Goal: Task Accomplishment & Management: Use online tool/utility

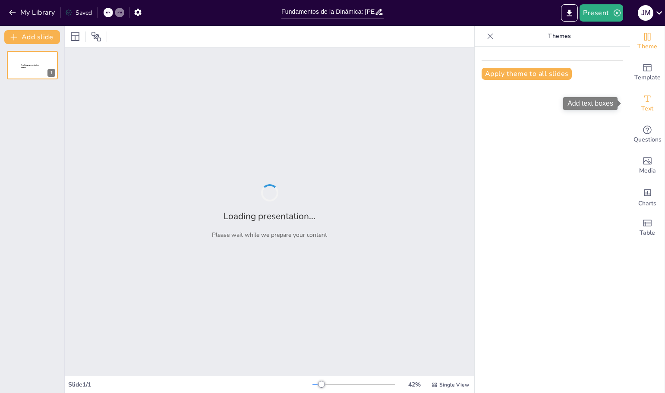
type input "Fundamentos de la Dinámica: [PERSON_NAME] y sus Implicaciones"
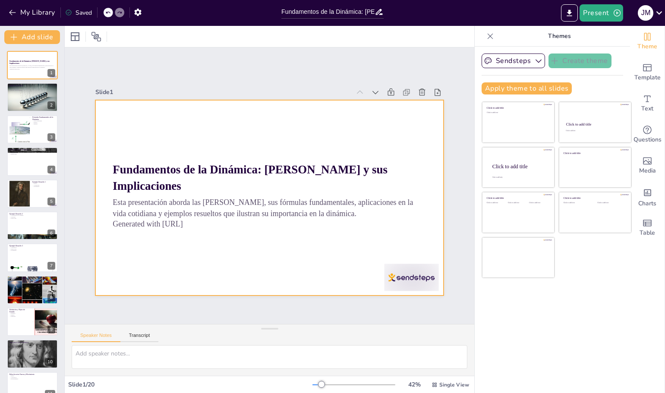
click at [307, 139] on div at bounding box center [268, 197] width 367 height 231
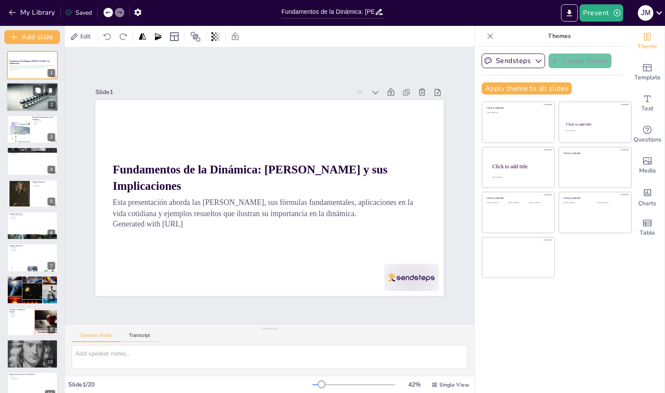
click at [26, 107] on div at bounding box center [32, 97] width 52 height 30
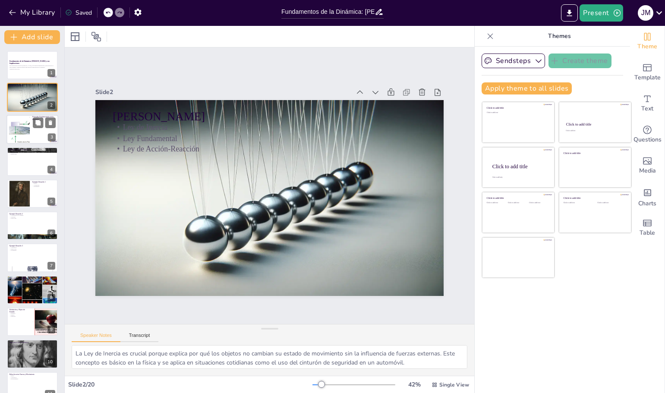
click at [35, 137] on div at bounding box center [32, 129] width 52 height 29
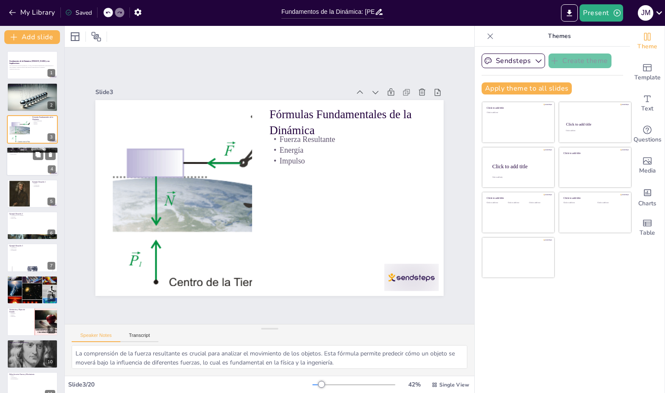
click at [43, 175] on div at bounding box center [32, 161] width 52 height 29
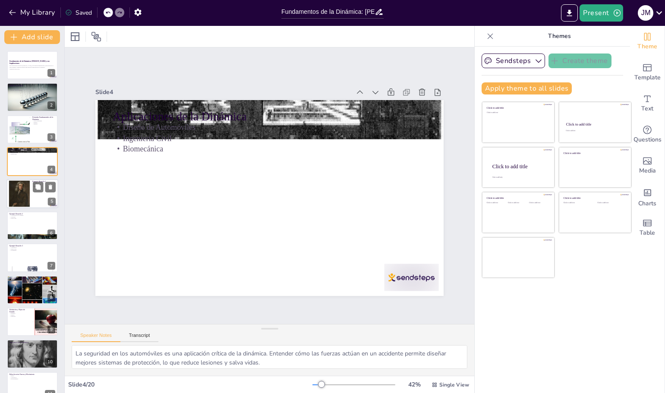
click at [30, 191] on div at bounding box center [32, 193] width 52 height 29
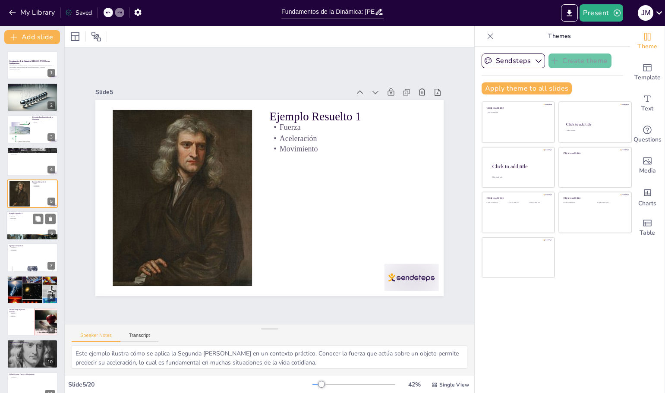
click at [26, 217] on p "Velocidad" at bounding box center [32, 217] width 47 height 2
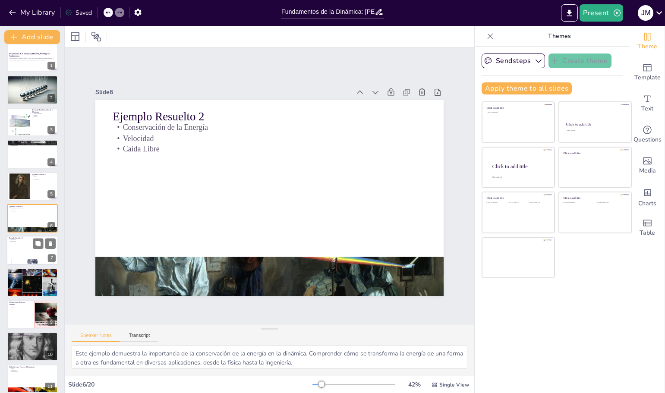
click at [26, 243] on p "Movimiento" at bounding box center [32, 244] width 47 height 2
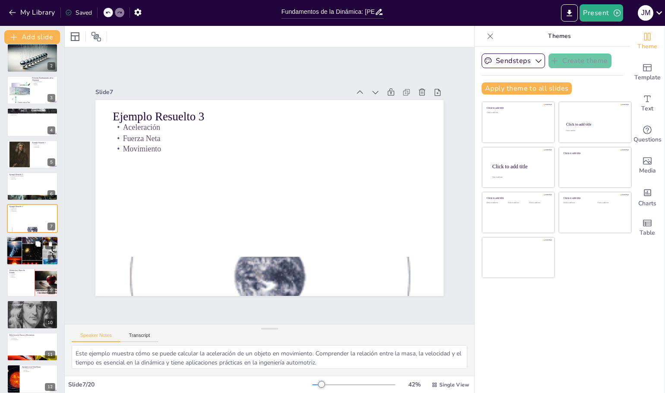
click at [38, 257] on div at bounding box center [32, 251] width 52 height 38
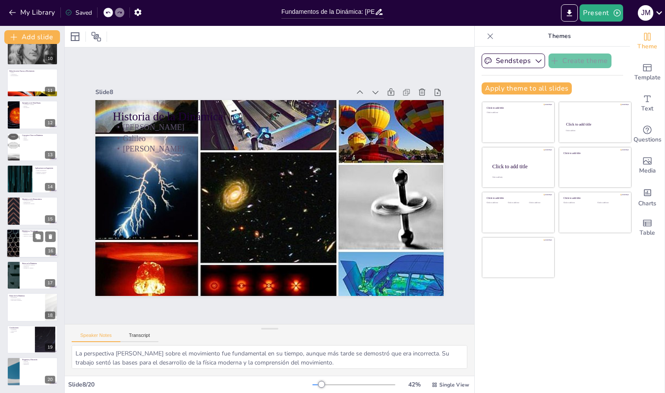
scroll to position [160, 0]
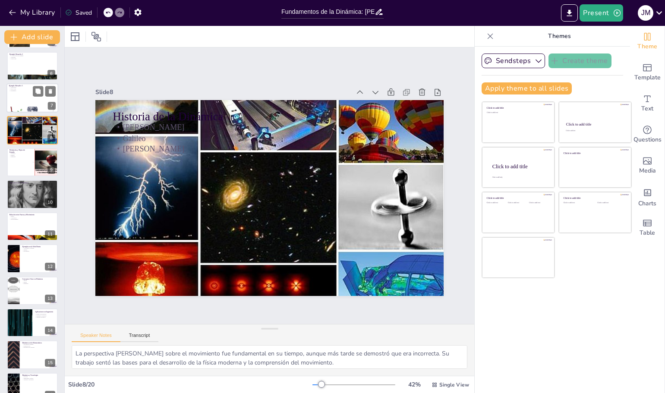
click at [23, 165] on div at bounding box center [32, 162] width 51 height 28
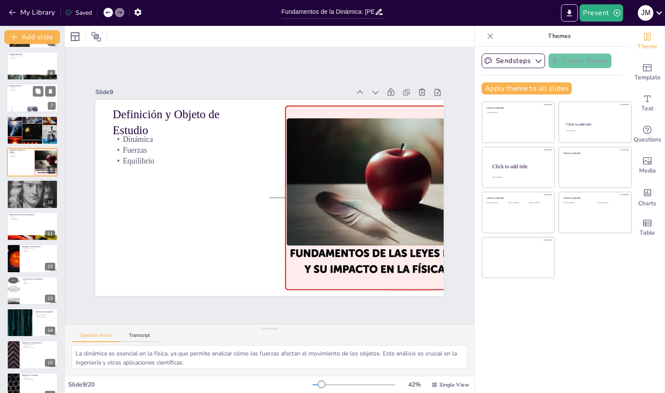
scroll to position [104, 0]
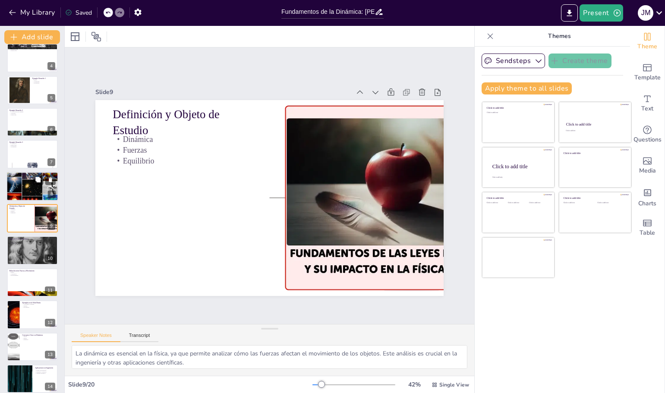
click at [25, 191] on div at bounding box center [32, 186] width 52 height 38
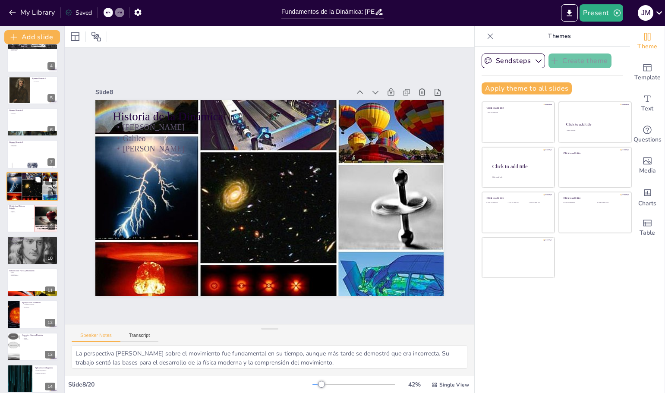
scroll to position [71, 0]
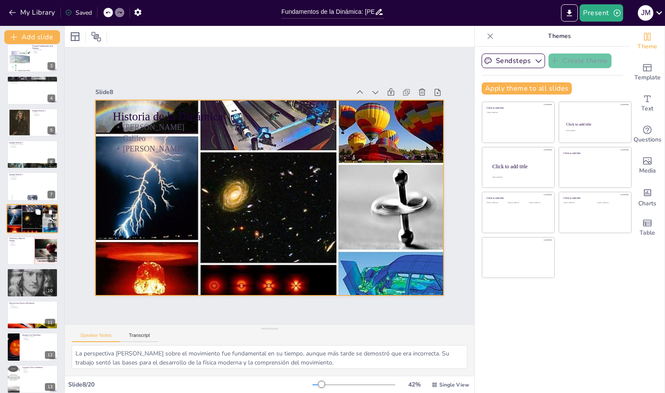
click at [25, 218] on div at bounding box center [32, 219] width 52 height 38
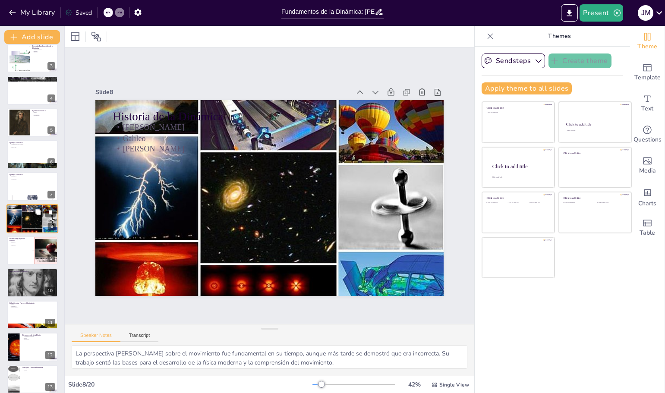
scroll to position [215, 0]
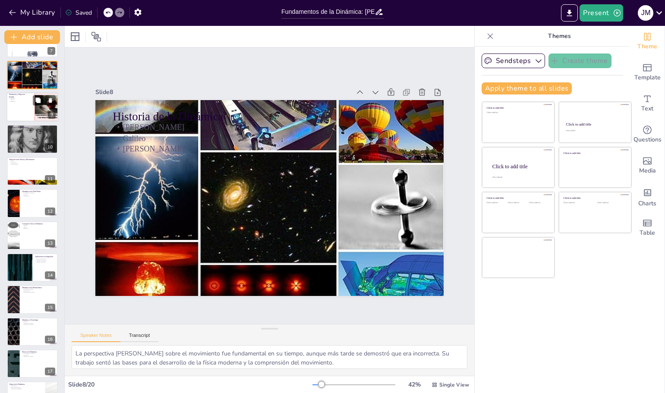
click at [27, 103] on div at bounding box center [32, 106] width 52 height 29
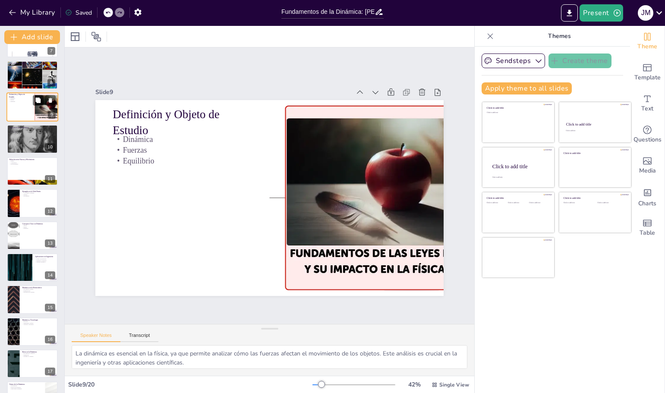
scroll to position [104, 0]
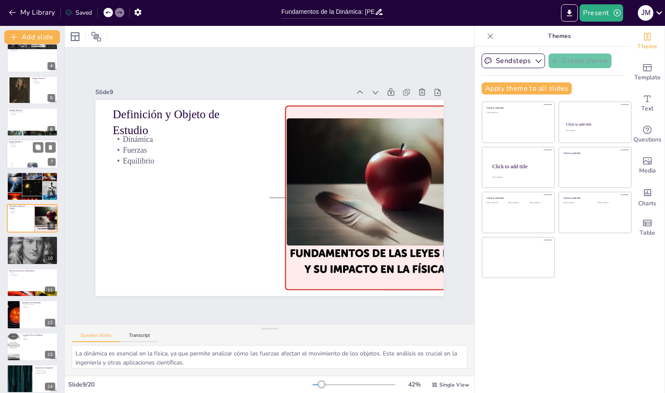
click at [25, 154] on div at bounding box center [32, 154] width 52 height 29
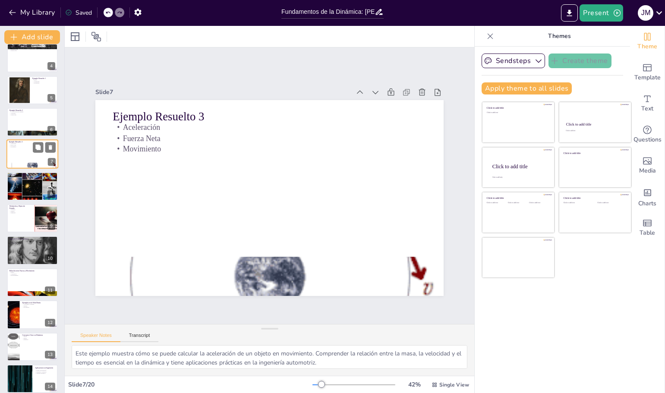
scroll to position [39, 0]
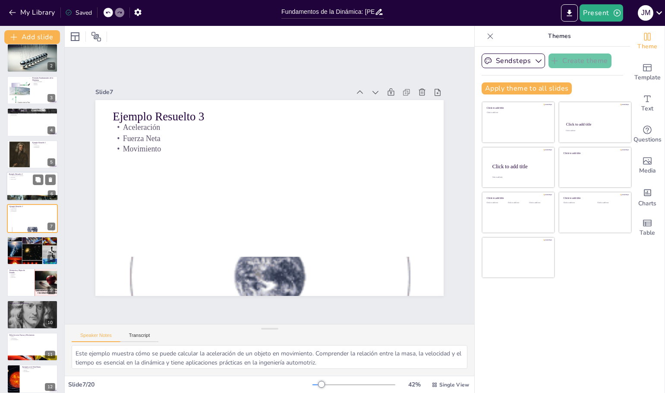
click at [20, 178] on p "Caída Libre" at bounding box center [32, 179] width 47 height 2
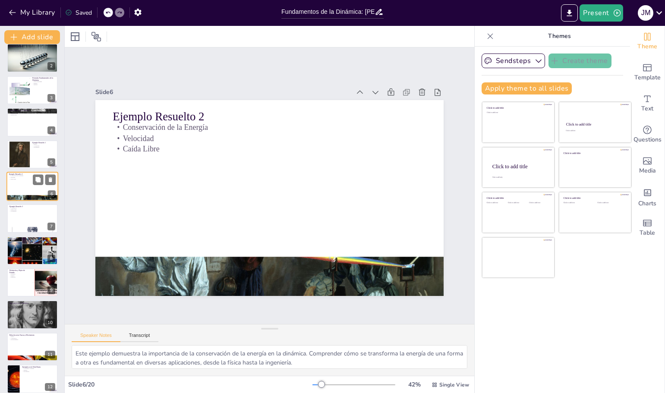
scroll to position [7, 0]
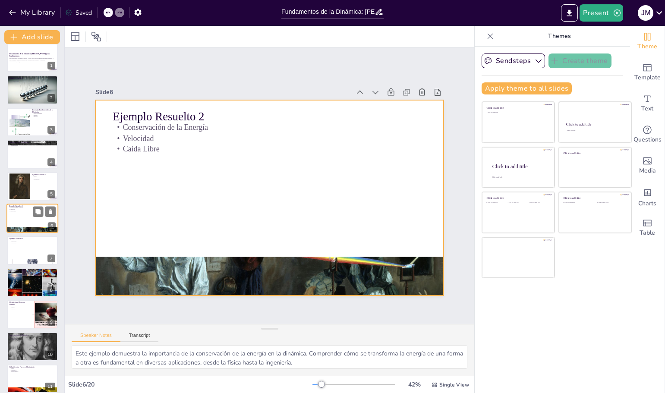
click at [14, 219] on div at bounding box center [32, 218] width 52 height 29
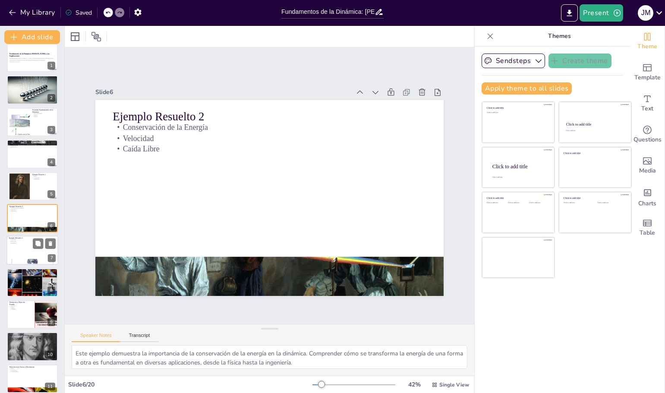
click at [25, 242] on p "Fuerza Neta" at bounding box center [32, 242] width 47 height 2
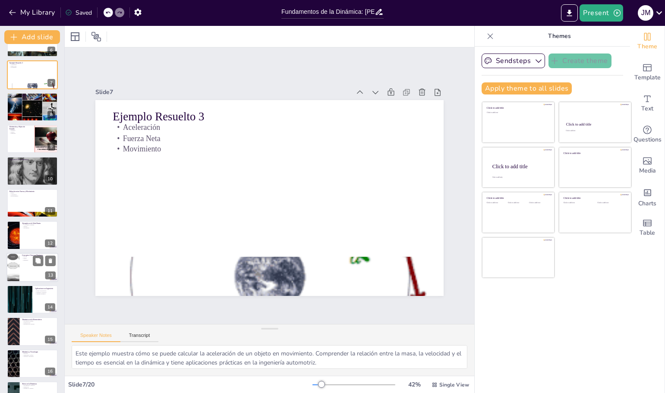
scroll to position [303, 0]
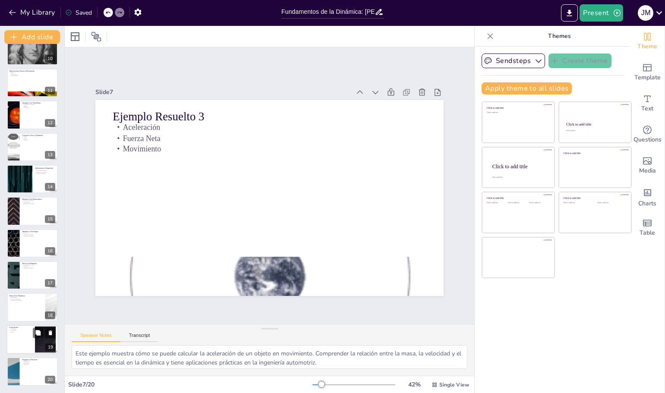
click at [21, 329] on p "Movimiento" at bounding box center [20, 329] width 23 height 2
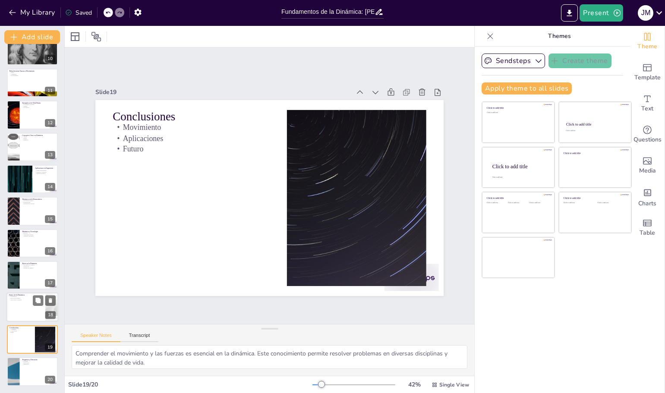
click at [23, 313] on div at bounding box center [32, 307] width 52 height 29
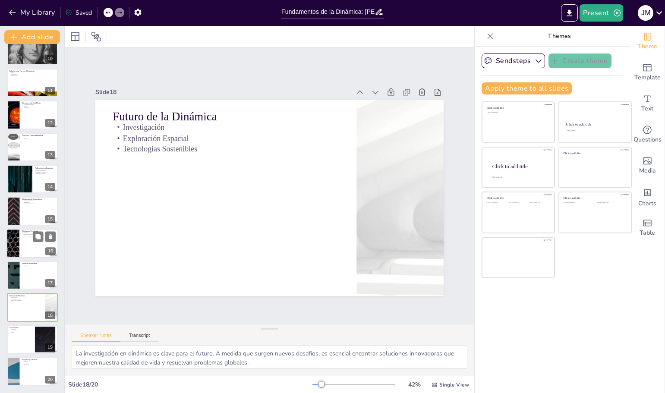
click at [30, 242] on div at bounding box center [32, 243] width 52 height 29
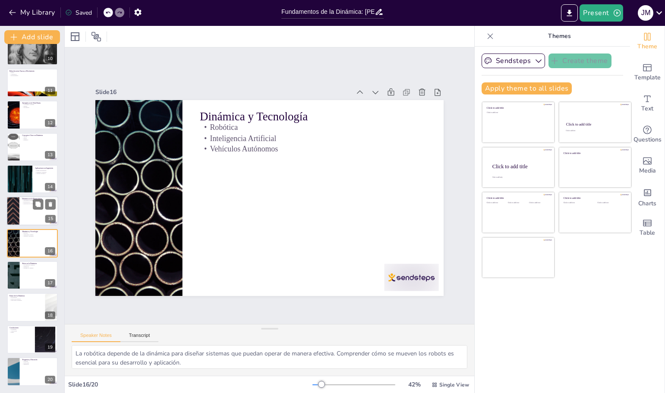
click at [31, 220] on div at bounding box center [32, 211] width 52 height 29
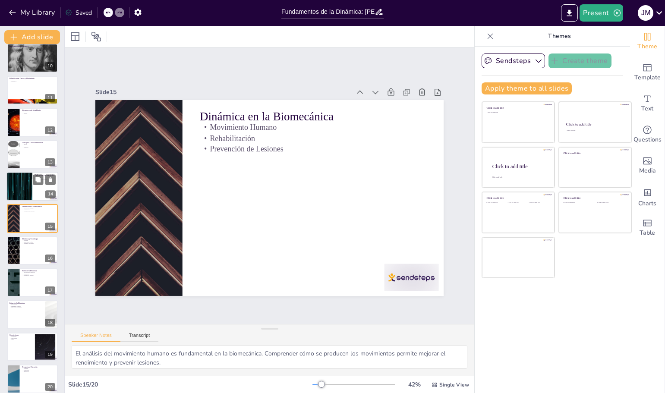
click at [32, 190] on div at bounding box center [32, 186] width 52 height 29
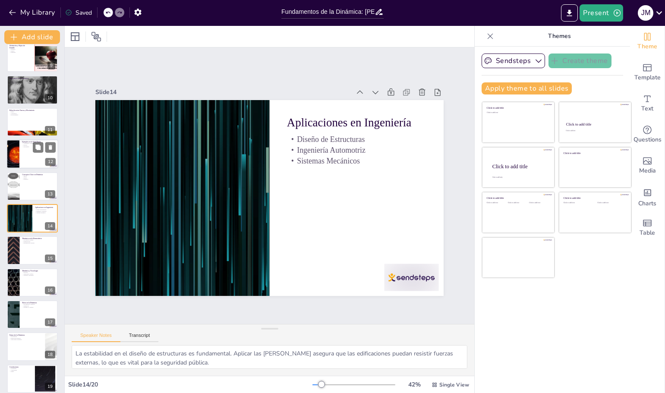
click at [20, 154] on div at bounding box center [32, 153] width 52 height 29
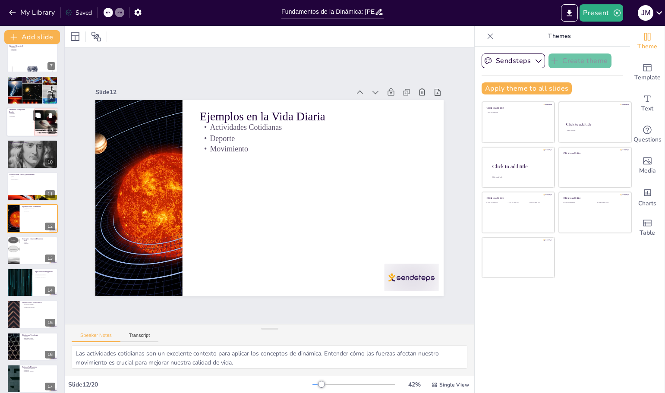
click at [20, 128] on div at bounding box center [32, 121] width 52 height 29
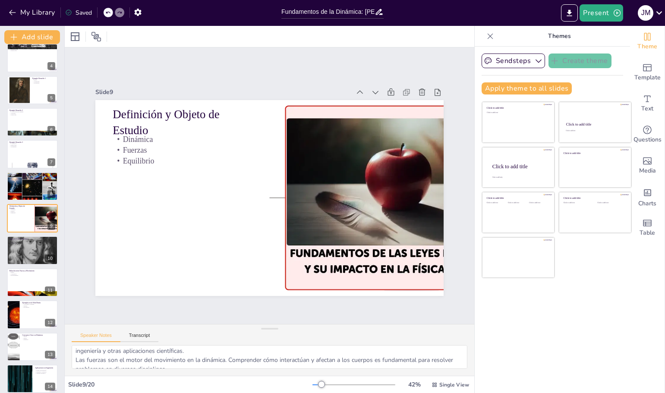
scroll to position [0, 0]
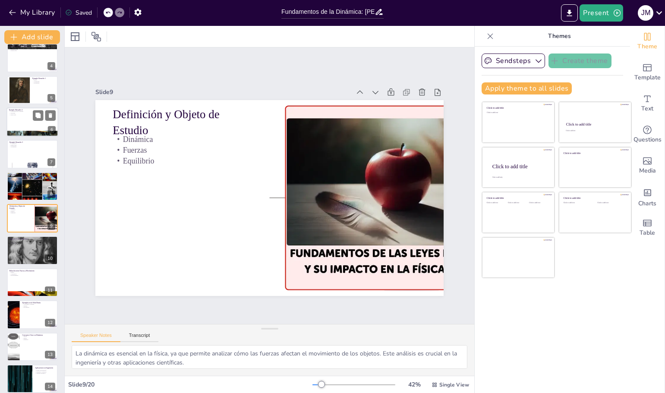
click at [19, 120] on div at bounding box center [32, 121] width 52 height 29
type textarea "Este ejemplo demuestra la importancia de la conservación de la energía en la di…"
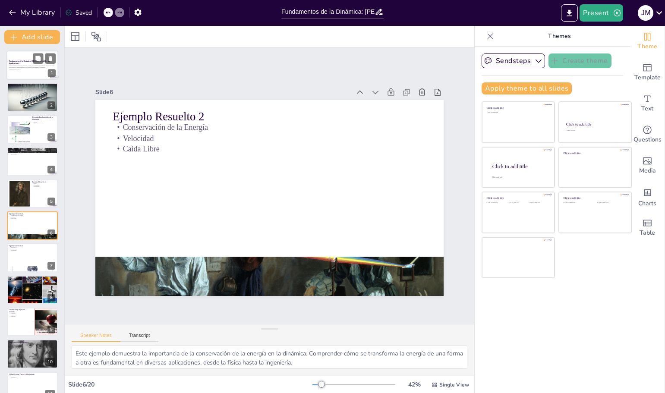
click at [24, 75] on div at bounding box center [32, 64] width 52 height 29
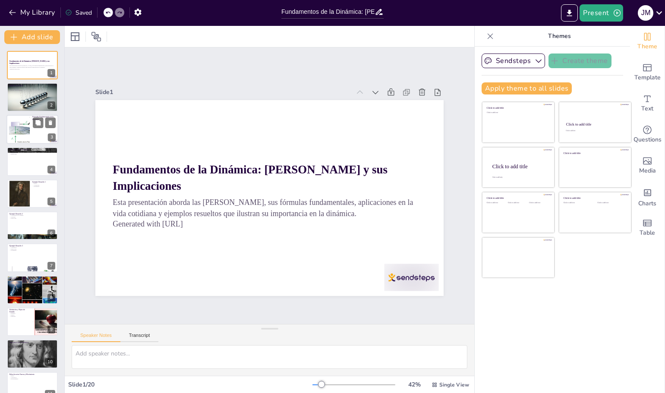
click at [22, 132] on div at bounding box center [19, 129] width 35 height 26
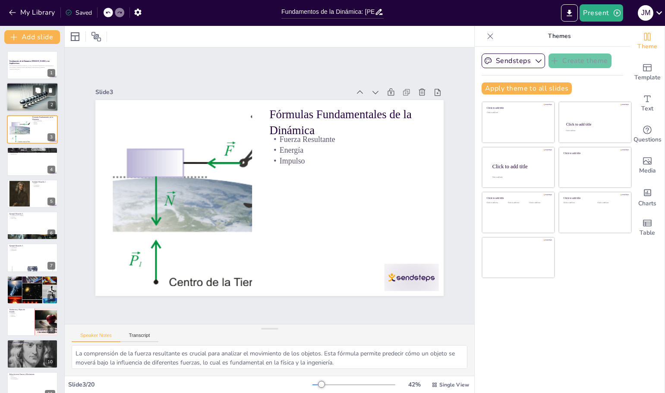
click at [17, 104] on div at bounding box center [32, 97] width 52 height 30
type textarea "La Ley de Inercia es crucial porque explica por qué los objetos no cambian su e…"
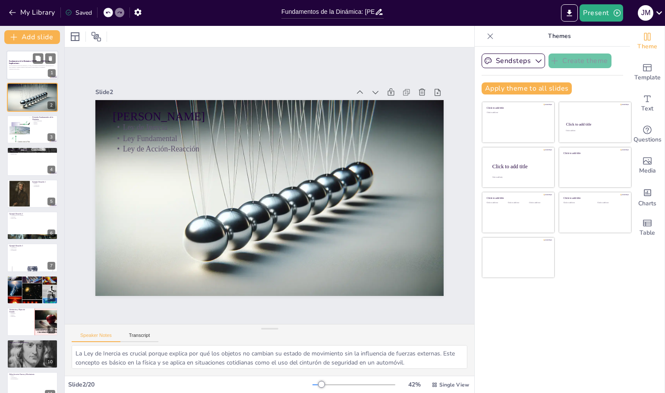
click at [22, 72] on div at bounding box center [32, 64] width 52 height 29
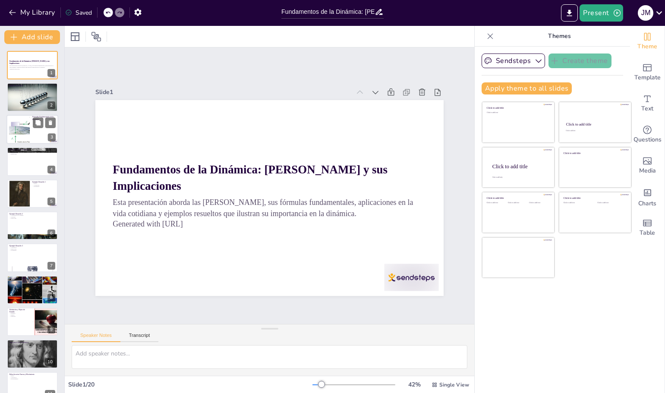
click at [28, 140] on div at bounding box center [19, 129] width 35 height 26
type textarea "La comprensión de la fuerza resultante es crucial para analizar el movimiento d…"
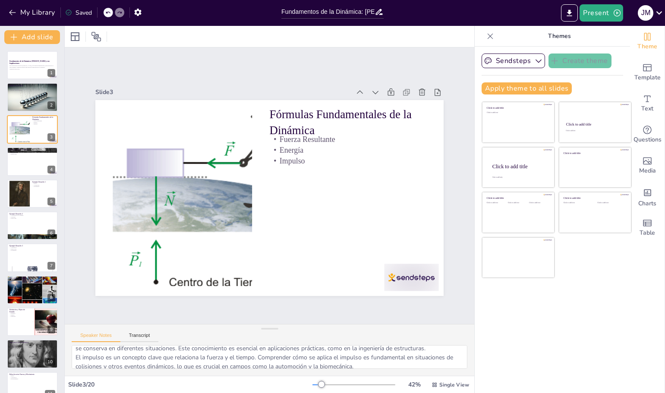
scroll to position [47, 0]
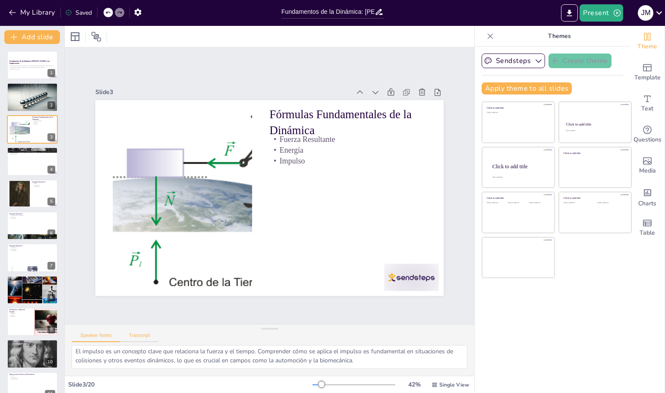
click at [139, 337] on button "Transcript" at bounding box center [139, 337] width 38 height 9
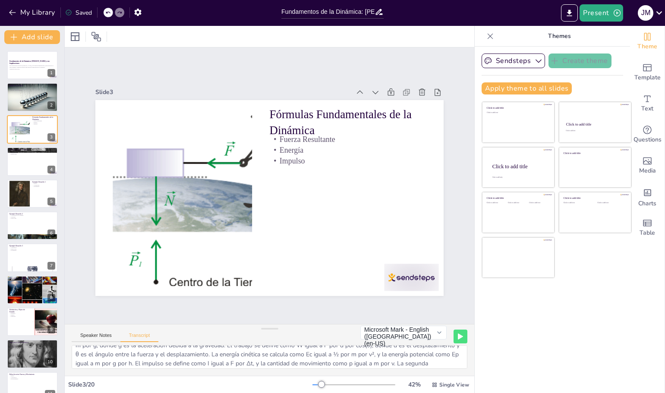
scroll to position [38, 0]
click at [428, 332] on button "Microsoft Mark - English (United States) (en-US)" at bounding box center [403, 333] width 86 height 14
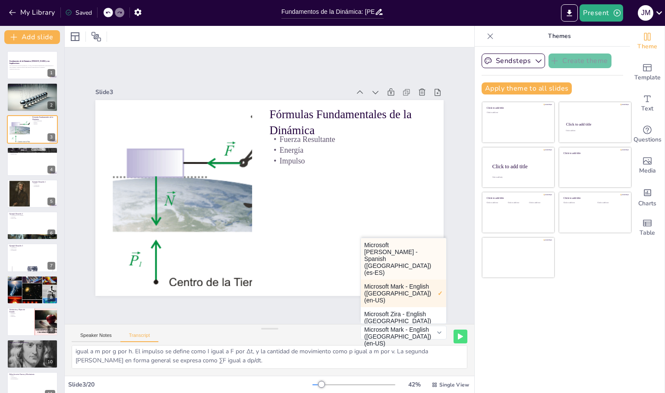
click at [387, 252] on button "Microsoft Helena - Spanish (Spain) (es-ES)" at bounding box center [403, 258] width 85 height 41
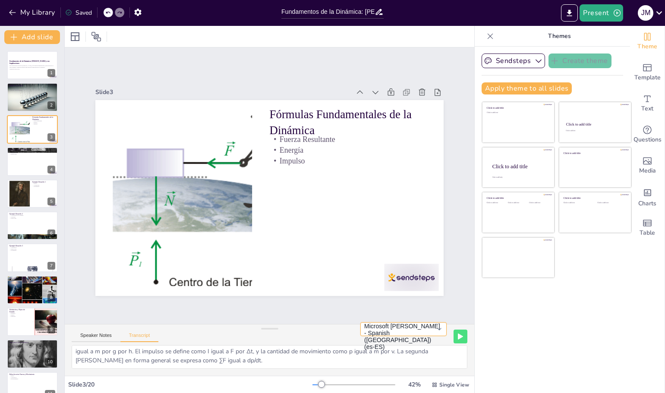
click at [433, 334] on button "Microsoft Helena - Spanish (Spain) (es-ES)" at bounding box center [403, 329] width 86 height 14
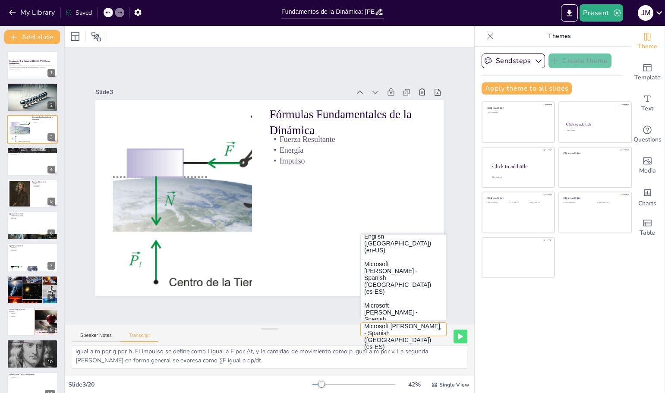
scroll to position [156, 0]
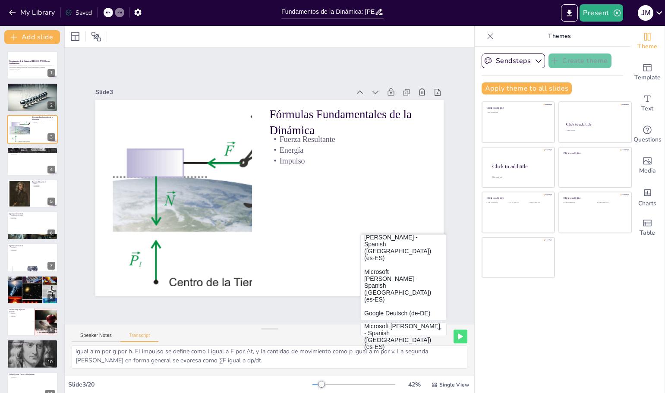
click at [402, 341] on button "Google español (es-ES)" at bounding box center [403, 348] width 85 height 14
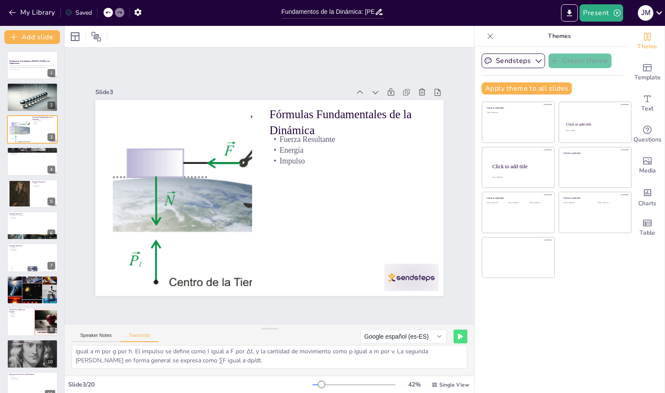
scroll to position [303, 0]
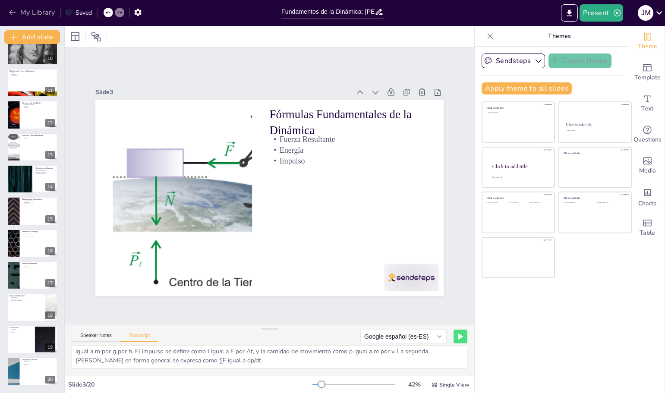
click at [10, 10] on icon "button" at bounding box center [12, 12] width 9 height 9
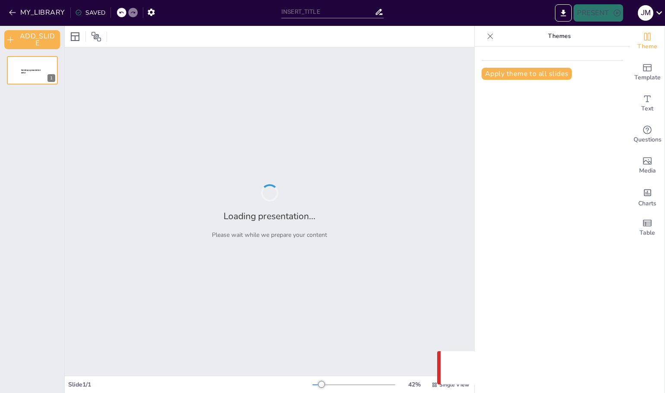
type input "Fundamentos de la Dinámica: [PERSON_NAME] y sus Implicaciones"
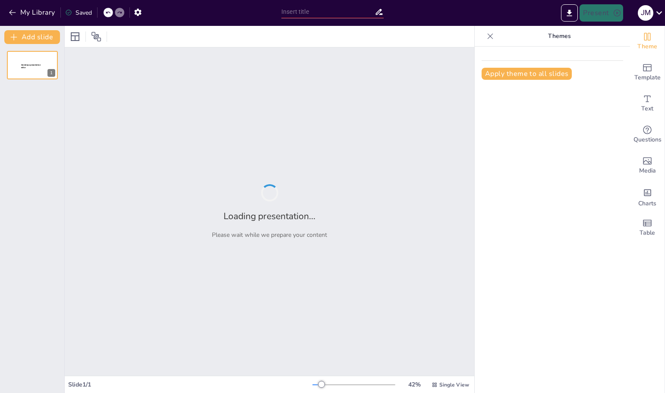
type input "Fundamentos de la Dinámica: Fuerzas y Movimiento"
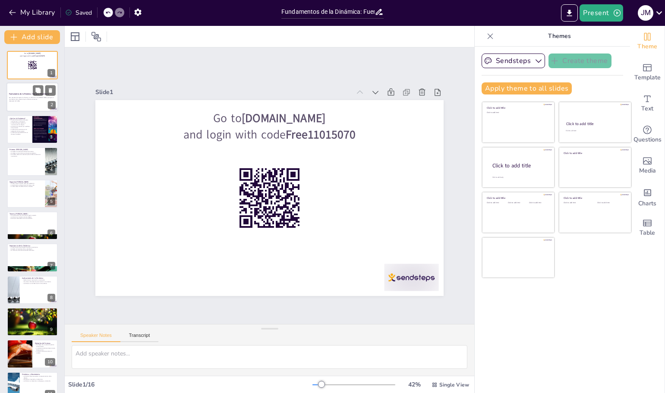
click at [30, 97] on p "Esta presentación explora la dinámica, su definición y las [PERSON_NAME] que ri…" at bounding box center [32, 98] width 47 height 3
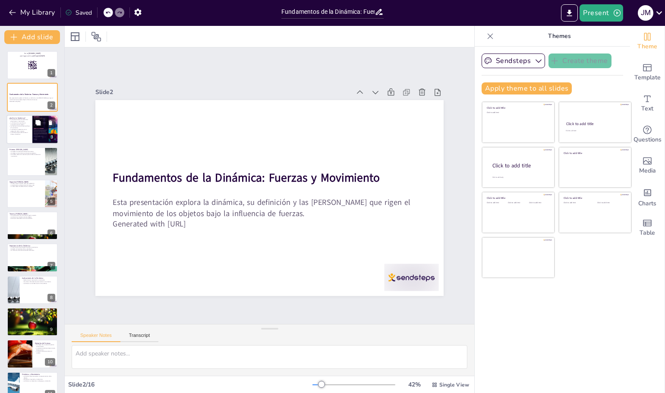
checkbox input "true"
click at [25, 123] on p "La dinámica busca explicar el movimiento de los objetos." at bounding box center [19, 123] width 21 height 3
type textarea "La dinámica es fundamental para comprender cómo las fuerzas influyen en el movi…"
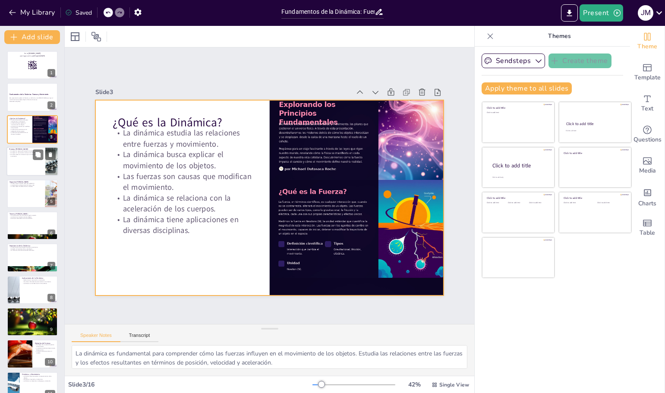
checkbox input "true"
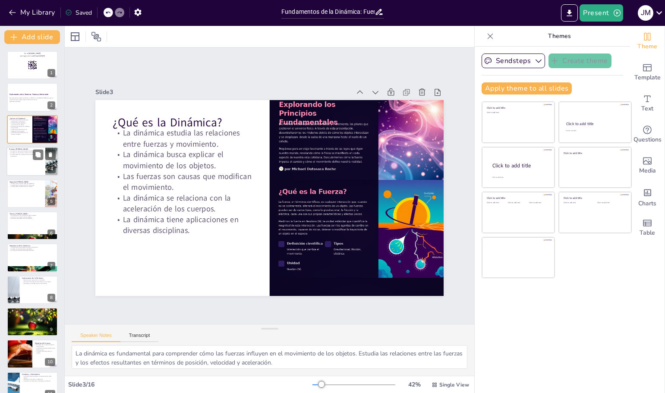
click at [16, 168] on div at bounding box center [32, 161] width 52 height 29
type textarea "La inercia es la propiedad de los objetos de resistir cambios en su estado de m…"
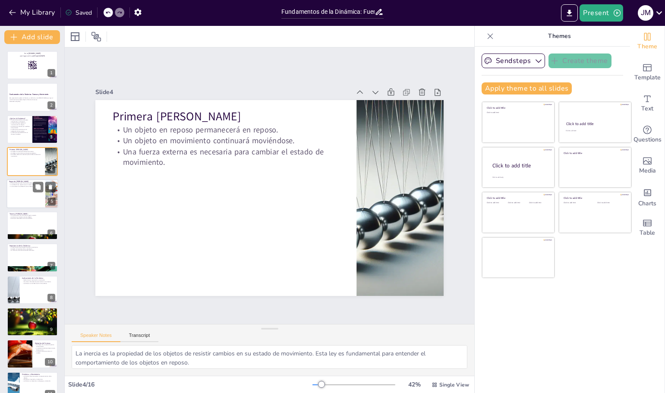
checkbox input "true"
click at [19, 192] on div at bounding box center [32, 193] width 52 height 29
type textarea "Esta relación fundamental permite calcular la fuerza necesaria para mover un ob…"
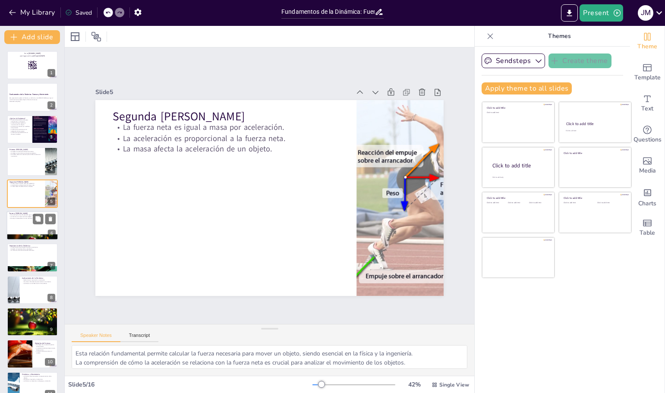
checkbox input "true"
click at [20, 220] on div at bounding box center [32, 225] width 52 height 29
type textarea "La ley de acción y reacción es un concepto fundamental que se aplica en diversa…"
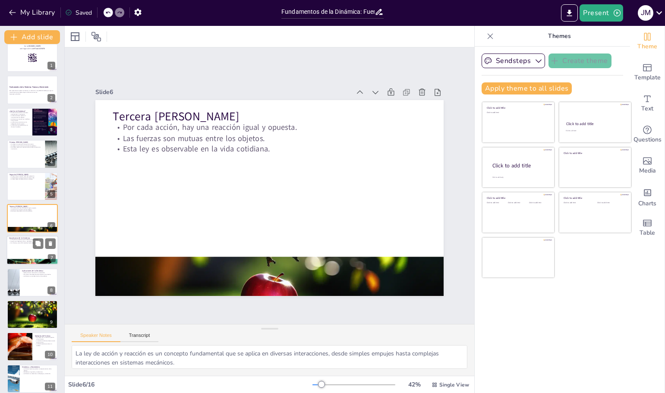
checkbox input "true"
click at [29, 245] on div at bounding box center [32, 250] width 52 height 29
type textarea "Comprender la dinámica permite a los ingenieros y científicos analizar y predec…"
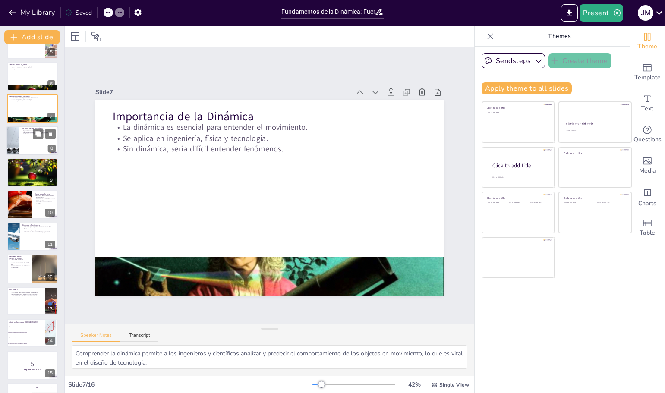
scroll to position [175, 0]
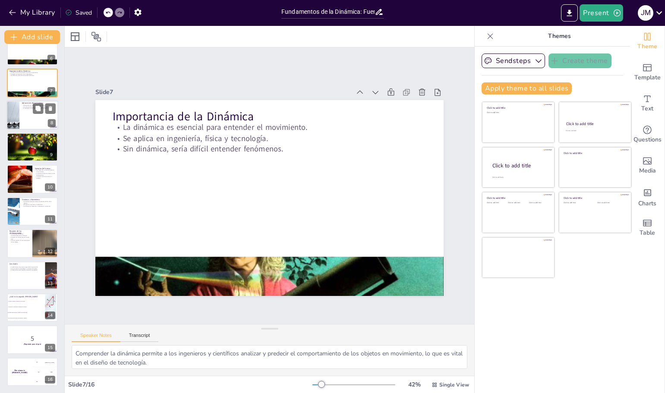
checkbox input "true"
click at [16, 119] on div at bounding box center [13, 115] width 58 height 29
type textarea "La dinámica es fundamental en la industria automotriz y aeronáutica, donde se b…"
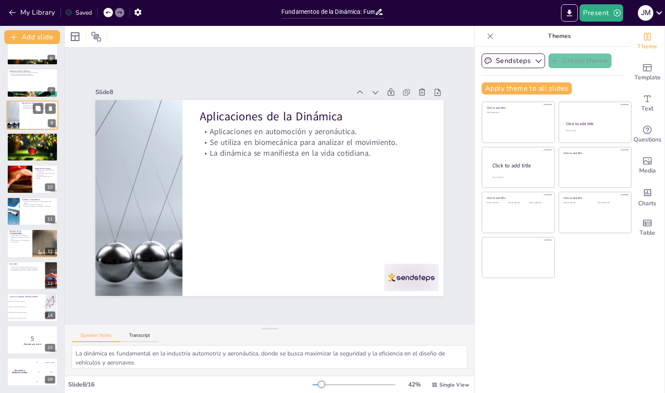
scroll to position [71, 0]
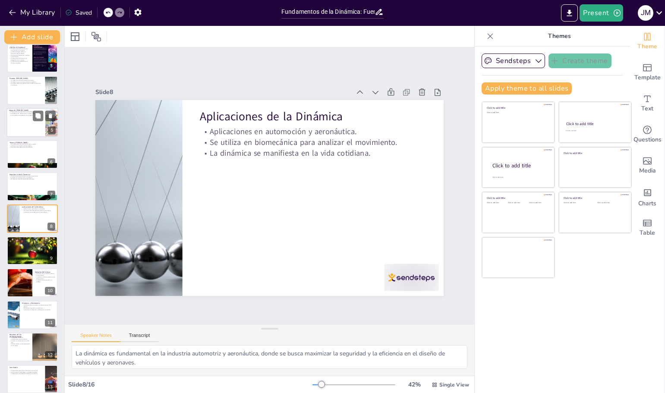
checkbox input "true"
click at [23, 125] on div at bounding box center [32, 122] width 51 height 28
type textarea "Esta relación fundamental permite calcular la fuerza necesaria para mover un ob…"
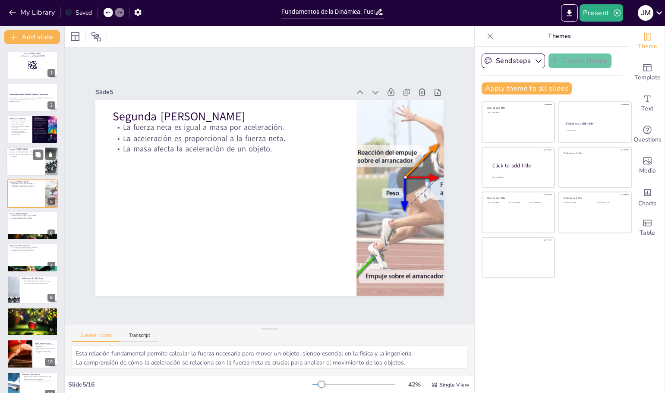
checkbox input "true"
click at [20, 162] on div at bounding box center [32, 161] width 52 height 29
type textarea "La inercia es la propiedad de los objetos de resistir cambios en su estado de m…"
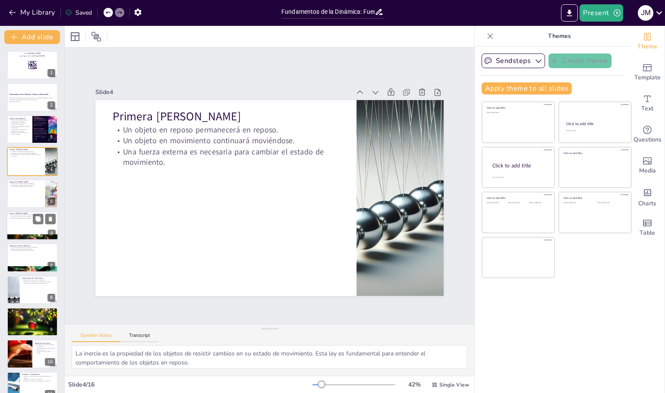
checkbox input "true"
click at [28, 217] on p "Esta ley es observable en la vida cotidiana." at bounding box center [32, 218] width 47 height 2
type textarea "La ley de acción y reacción es un concepto fundamental que se aplica en diversa…"
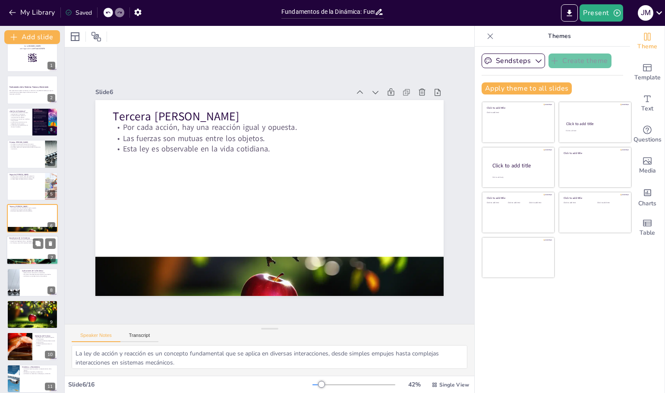
checkbox input "true"
click at [30, 239] on p "La dinámica es esencial para entender el movimiento." at bounding box center [32, 240] width 47 height 2
type textarea "Comprender la dinámica permite a los ingenieros y científicos analizar y predec…"
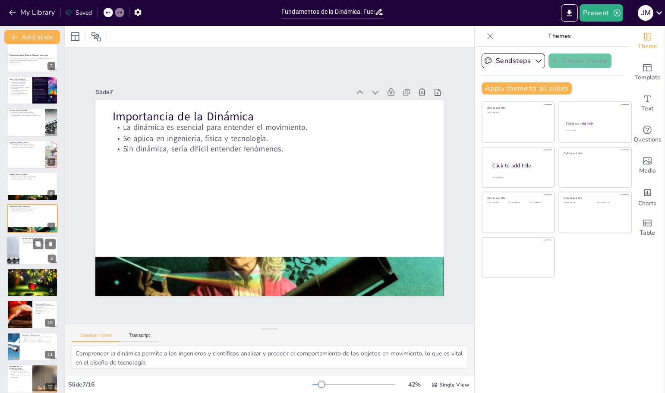
scroll to position [175, 0]
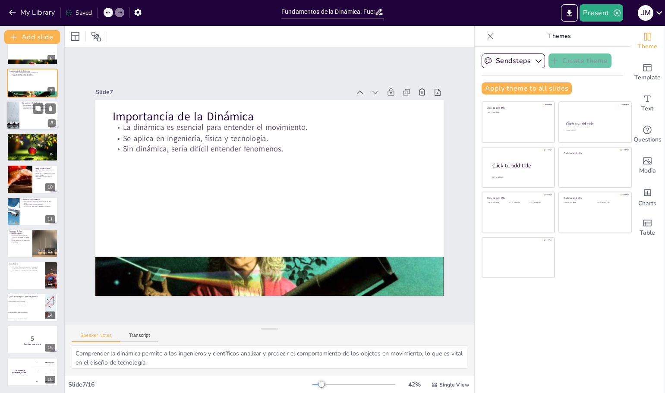
checkbox input "true"
click at [12, 122] on div at bounding box center [13, 115] width 58 height 29
type textarea "La dinámica es fundamental en la industria automotriz y aeronáutica, donde se b…"
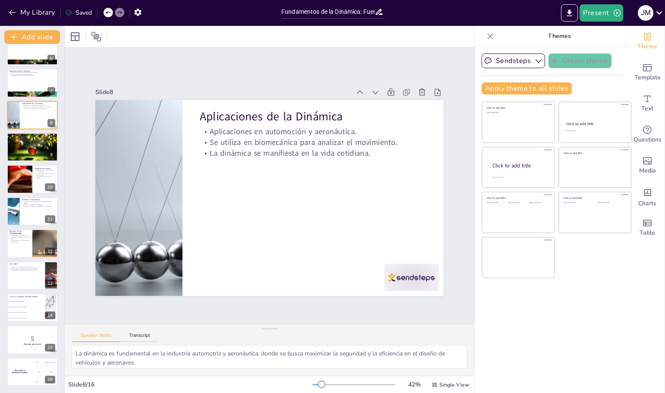
scroll to position [71, 0]
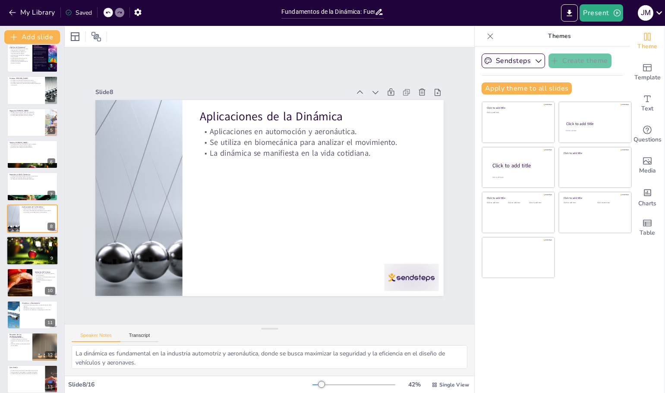
checkbox input "true"
click at [22, 258] on div at bounding box center [32, 251] width 52 height 30
type textarea "La gravedad es una de las fuerzas más conocidas y es esencial para comprender e…"
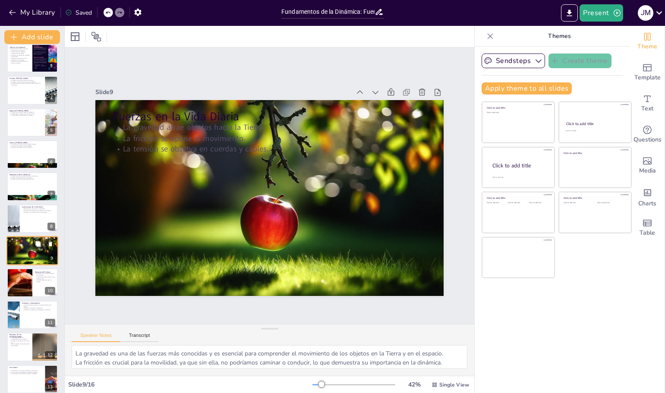
scroll to position [104, 0]
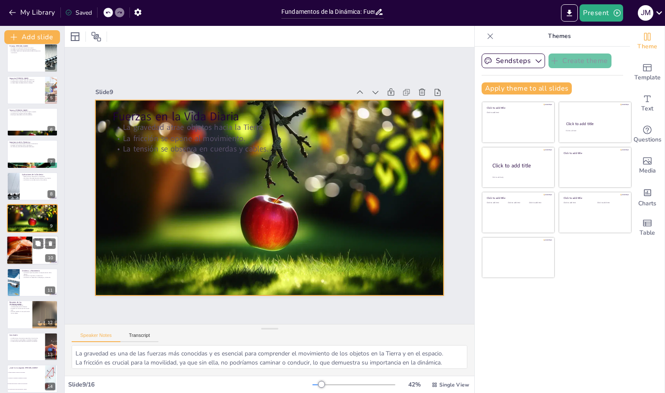
checkbox input "true"
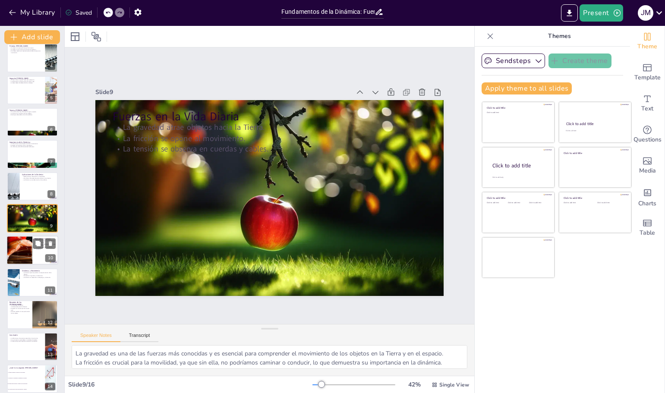
click at [25, 245] on div at bounding box center [19, 250] width 44 height 29
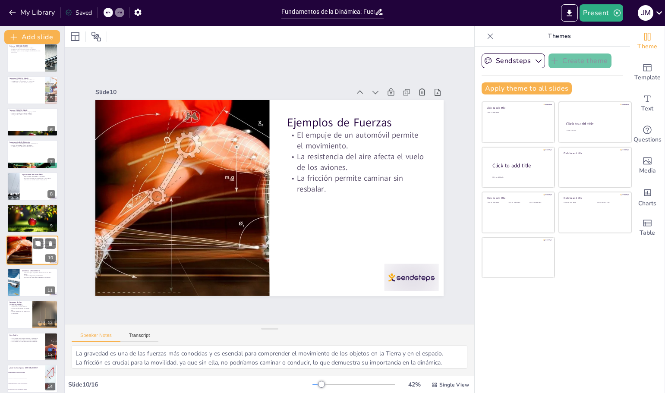
type textarea "El empuje es esencial para el funcionamiento de los vehículos, y su estudio per…"
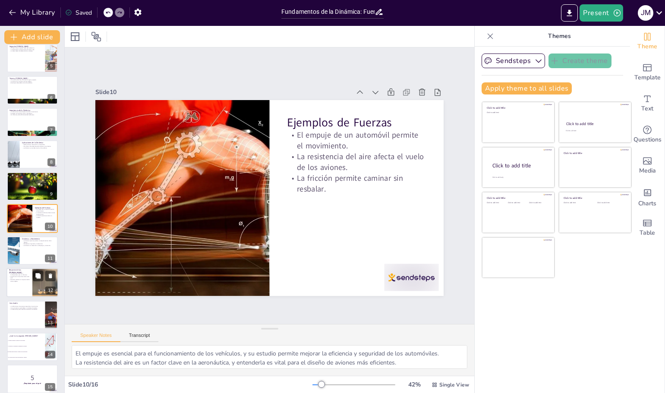
checkbox input "true"
click at [20, 284] on div at bounding box center [32, 282] width 52 height 29
type textarea "Entender las [PERSON_NAME] es esencial para cualquier estudio de la dinámica, y…"
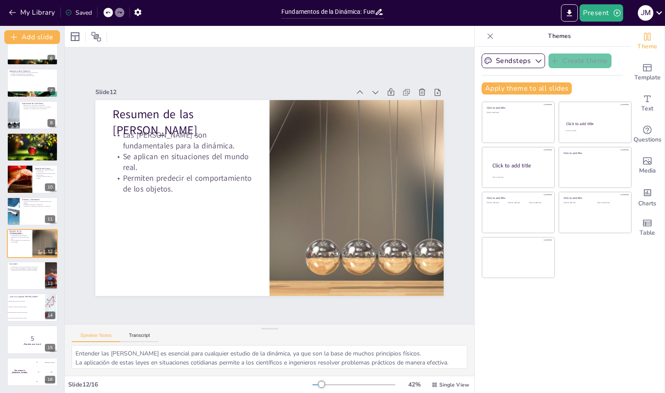
checkbox input "true"
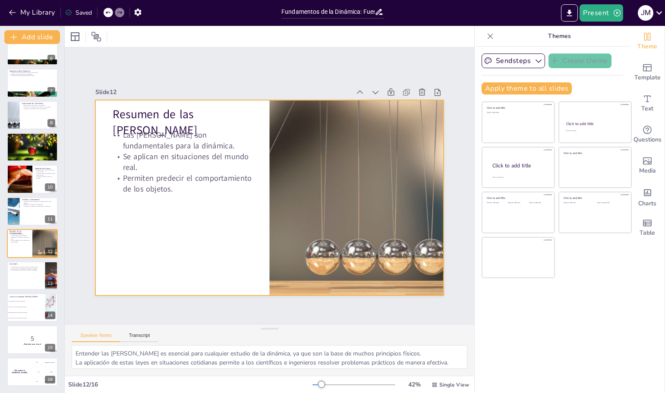
checkbox input "true"
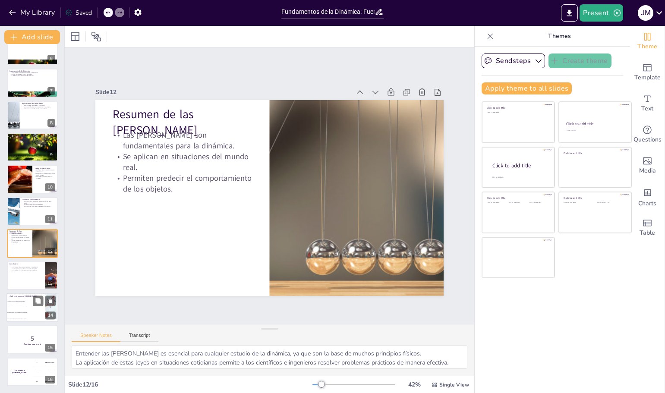
checkbox input "true"
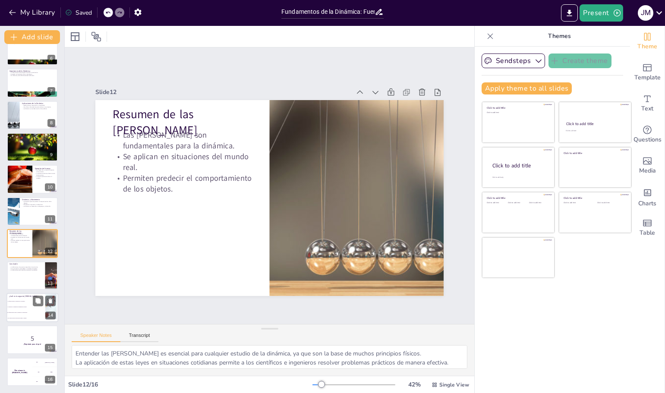
checkbox input "true"
click at [25, 312] on span "La fuerza neta es igual a la masa por la aceleración." at bounding box center [26, 312] width 37 height 1
type textarea "La respuesta correcta es "La fuerza neta es igual a la masa por la aceleración"…"
checkbox input "true"
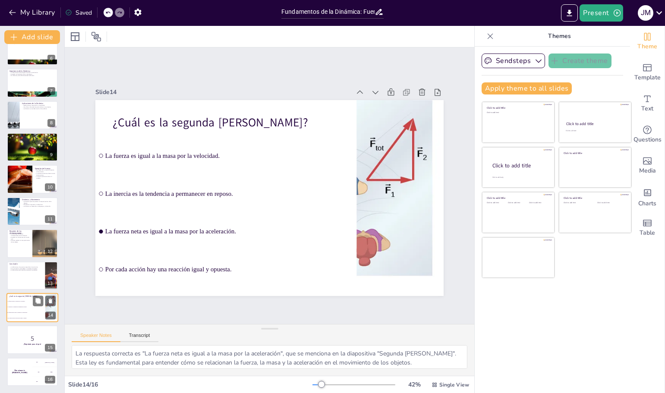
checkbox input "true"
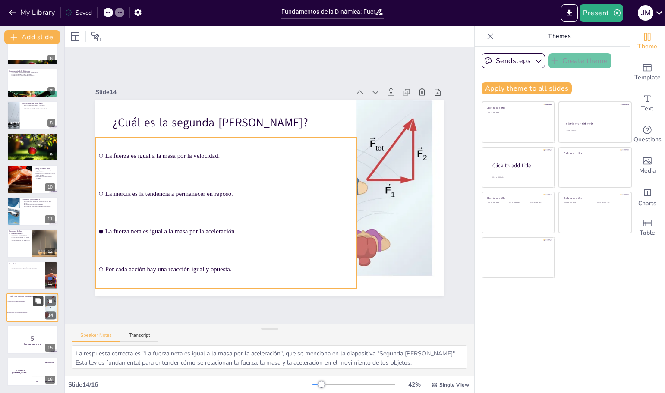
checkbox input "true"
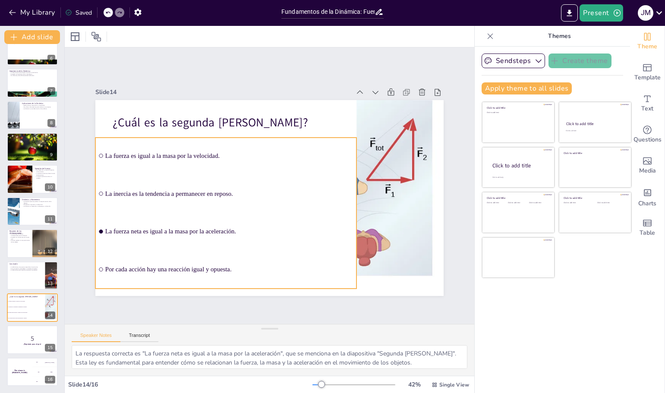
checkbox input "true"
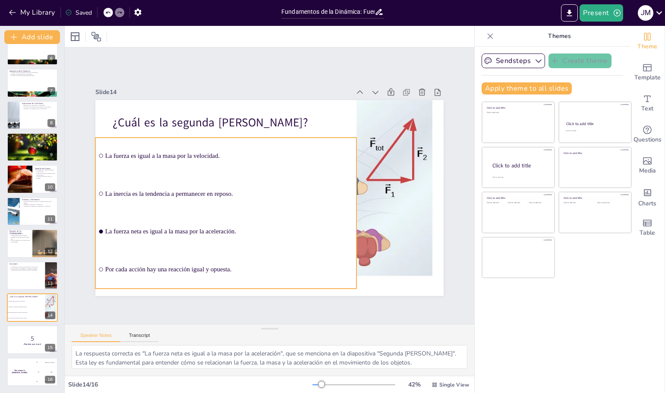
checkbox input "true"
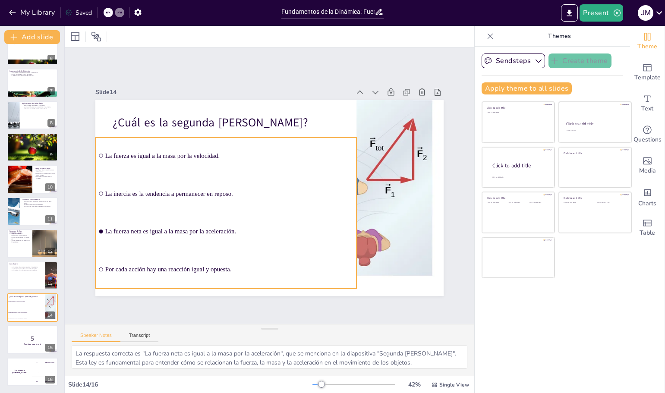
checkbox input "true"
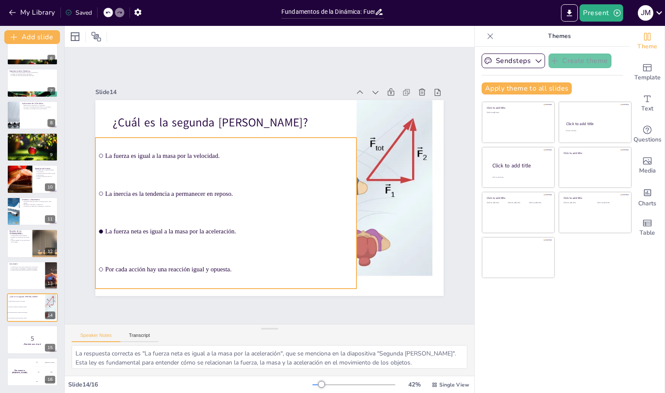
checkbox input "true"
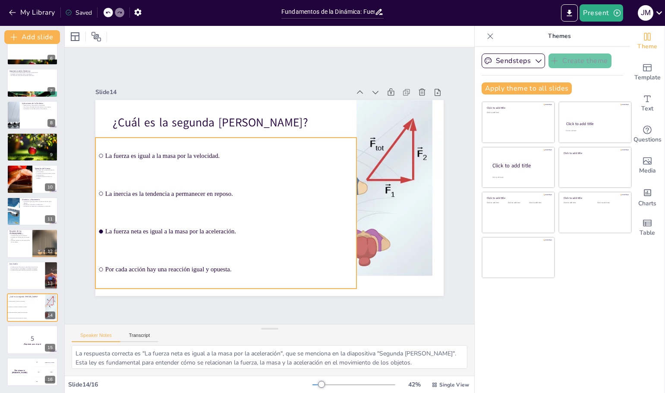
checkbox input "true"
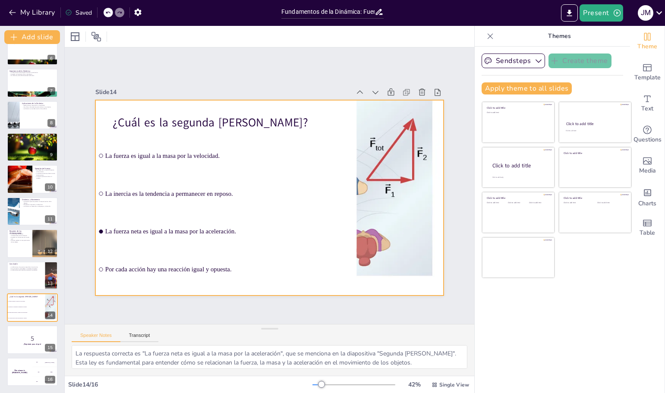
checkbox input "true"
